Goal: Find specific page/section: Find specific page/section

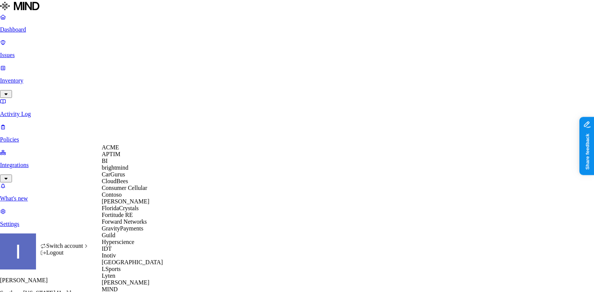
click at [135, 151] on div "ACME" at bounding box center [138, 147] width 73 height 7
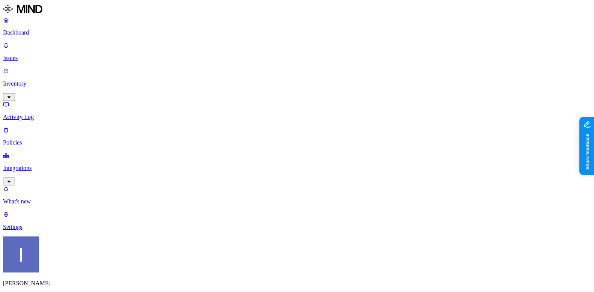
click at [26, 55] on p "Issues" at bounding box center [297, 58] width 588 height 7
click at [42, 139] on p "Policies" at bounding box center [297, 142] width 588 height 7
click at [51, 55] on p "Issues" at bounding box center [297, 58] width 588 height 7
click at [44, 33] on p "Dashboard" at bounding box center [297, 32] width 588 height 7
click at [41, 152] on link "Integrations" at bounding box center [297, 168] width 588 height 32
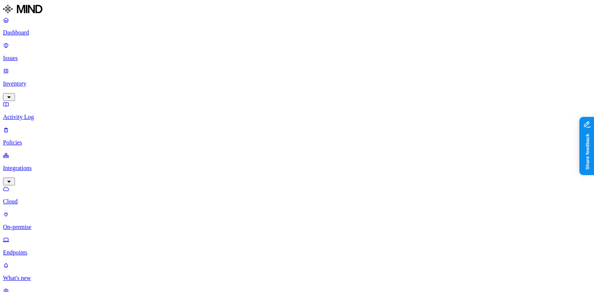
click at [52, 211] on link "On-premise" at bounding box center [297, 220] width 588 height 19
click at [51, 249] on p "Endpoints" at bounding box center [297, 252] width 588 height 7
click at [59, 80] on p "Inventory" at bounding box center [297, 83] width 588 height 7
click at [60, 55] on p "Issues" at bounding box center [297, 58] width 588 height 7
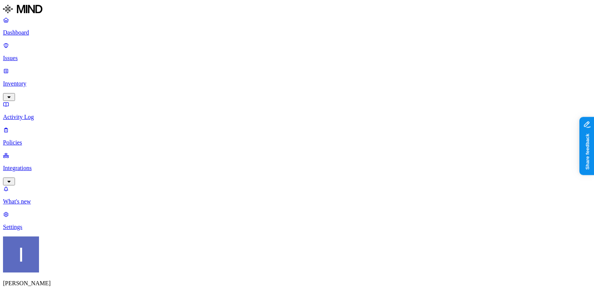
click at [45, 36] on link "Dashboard" at bounding box center [297, 25] width 588 height 19
click at [44, 80] on p "Inventory" at bounding box center [297, 83] width 588 height 7
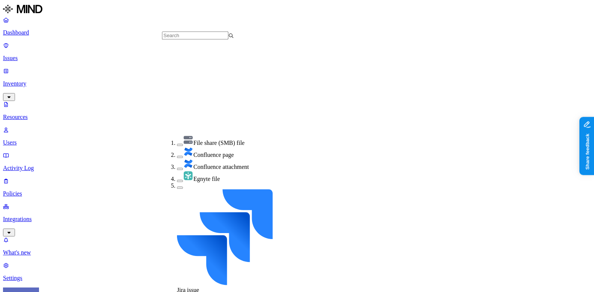
scroll to position [162, 0]
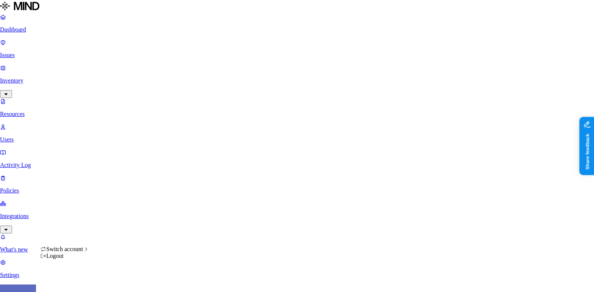
click at [71, 278] on html "Dashboard Issues Inventory Resources Users Activity Log Policies Integrations W…" at bounding box center [297, 265] width 594 height 530
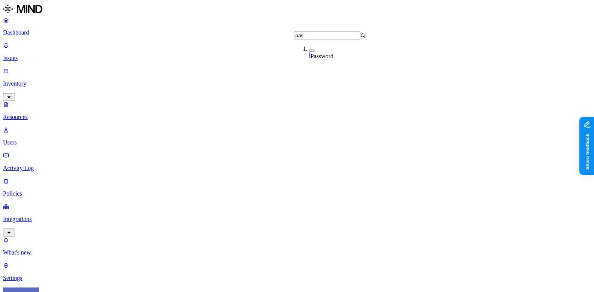
type input "pas"
click at [323, 54] on span "Password" at bounding box center [321, 56] width 23 height 6
